Goal: Transaction & Acquisition: Obtain resource

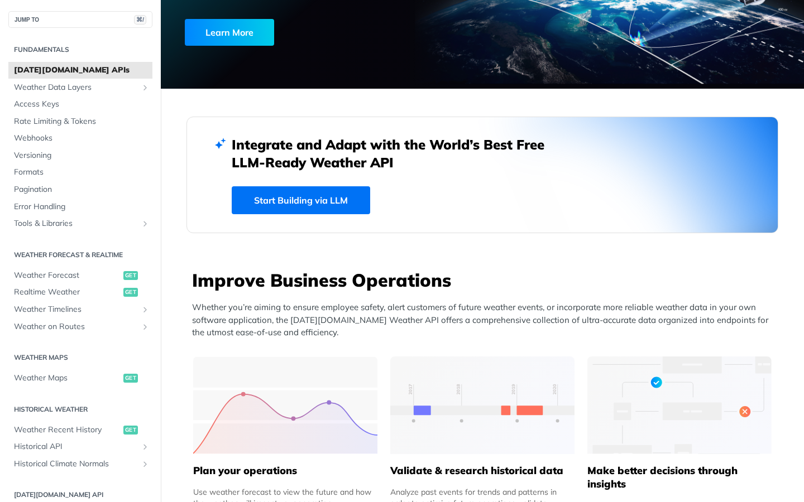
scroll to position [470, 0]
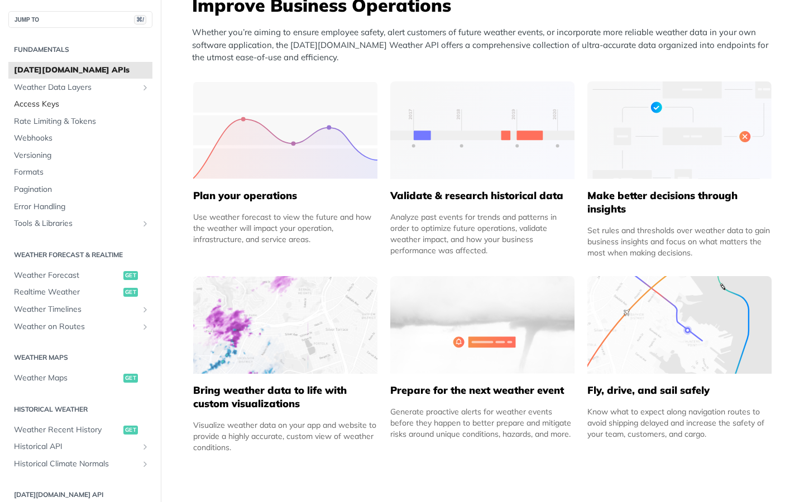
click at [51, 109] on link "Access Keys" at bounding box center [80, 104] width 144 height 17
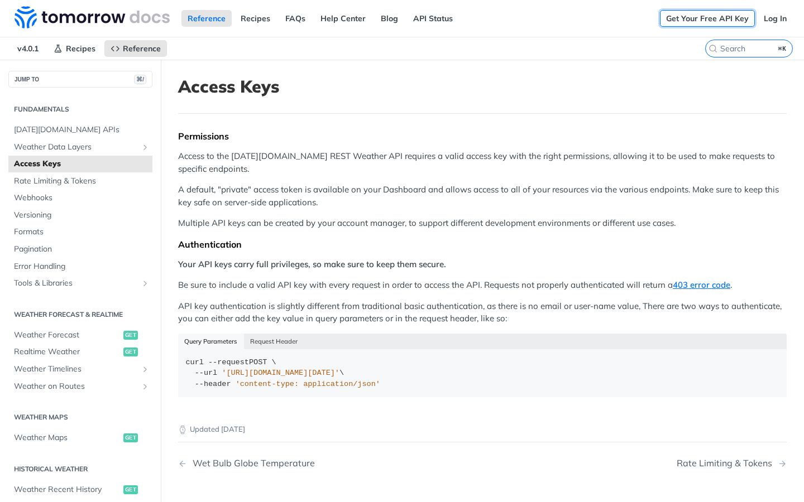
click at [725, 19] on link "Get Your Free API Key" at bounding box center [707, 18] width 95 height 17
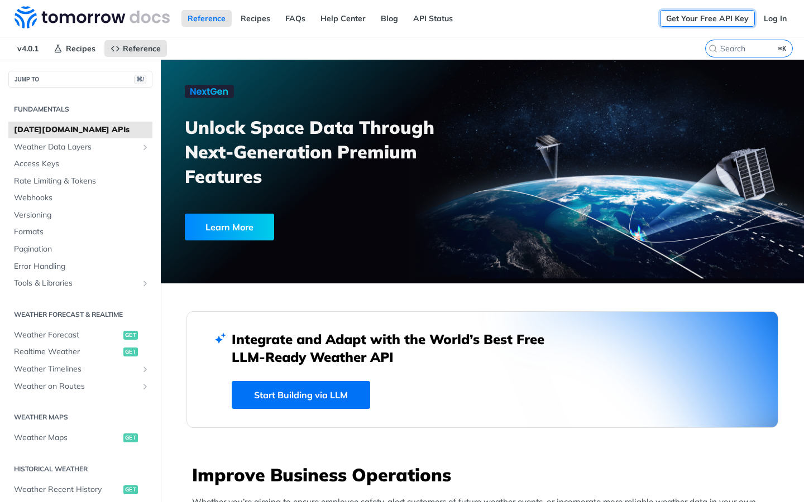
click at [735, 18] on link "Get Your Free API Key" at bounding box center [707, 18] width 95 height 17
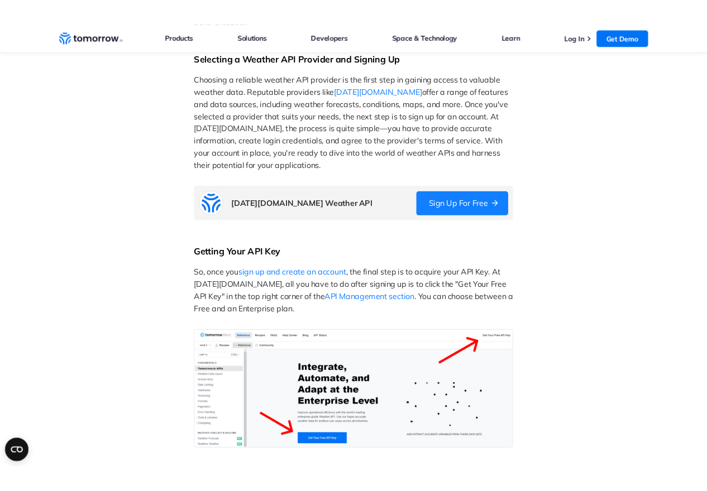
scroll to position [516, 0]
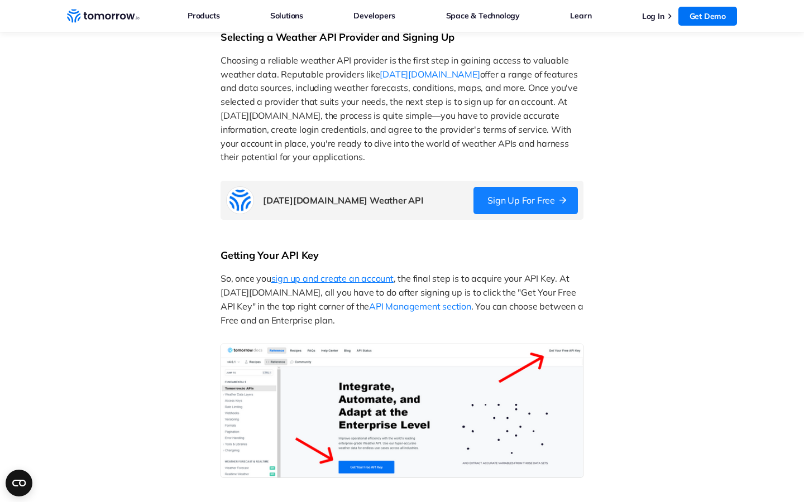
click at [312, 276] on span "sign up and create an account" at bounding box center [332, 278] width 122 height 11
